Goal: Navigation & Orientation: Find specific page/section

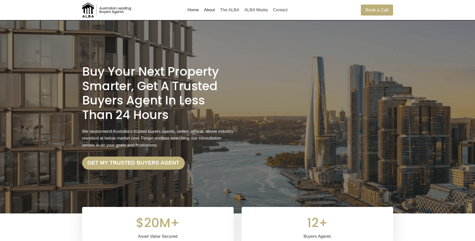
scroll to position [251, 0]
click at [212, 10] on link "About" at bounding box center [209, 10] width 16 height 12
click at [256, 10] on link "ALBA Media" at bounding box center [256, 10] width 29 height 12
